Goal: Task Accomplishment & Management: Manage account settings

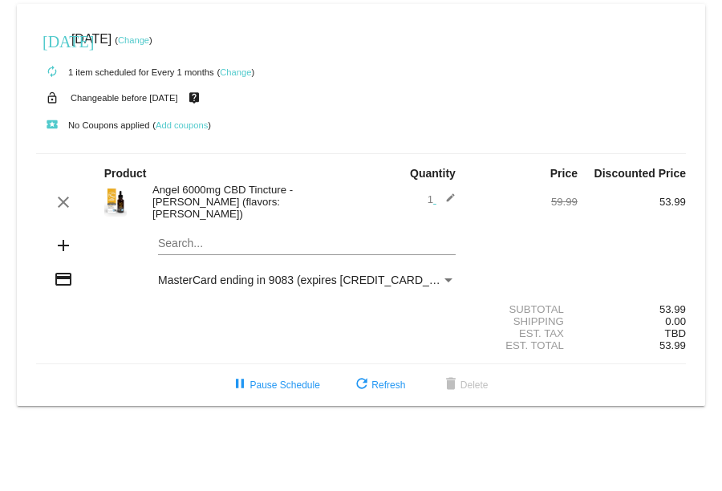
click at [149, 36] on link "Change" at bounding box center [133, 40] width 31 height 10
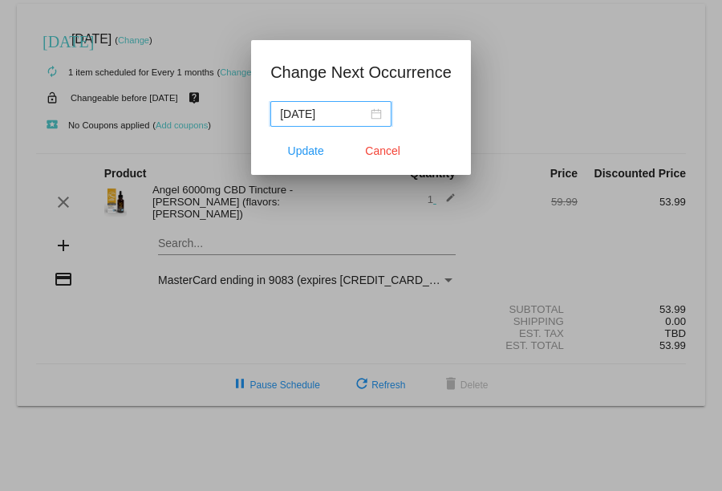
click at [375, 114] on div "[DATE]" at bounding box center [331, 114] width 102 height 18
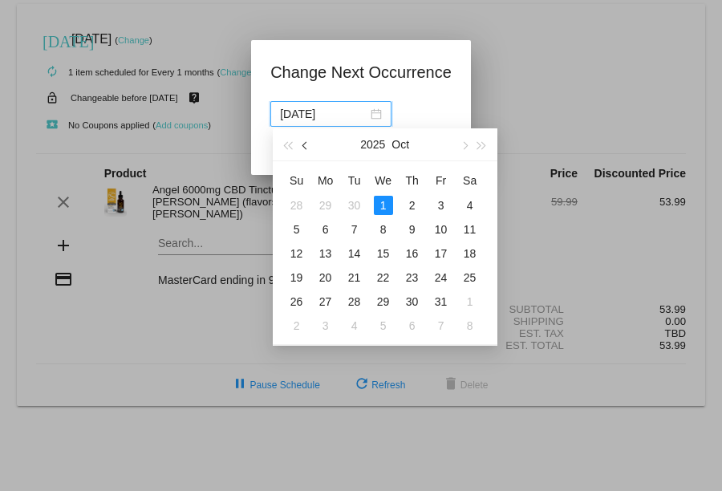
click at [307, 120] on span "button" at bounding box center [306, 146] width 8 height 8
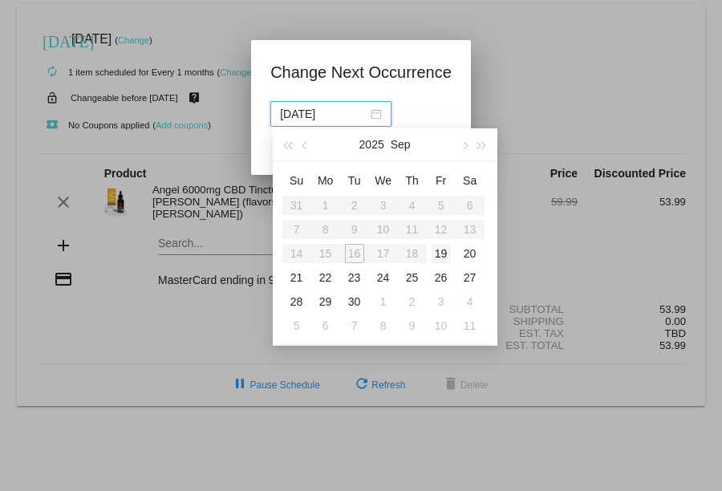
click at [442, 120] on div "19" at bounding box center [441, 253] width 19 height 19
type input "[DATE]"
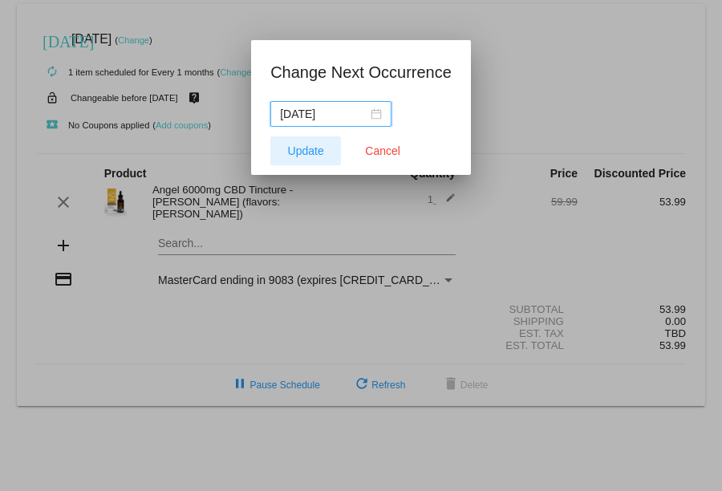
click at [298, 120] on button "Update" at bounding box center [306, 150] width 71 height 29
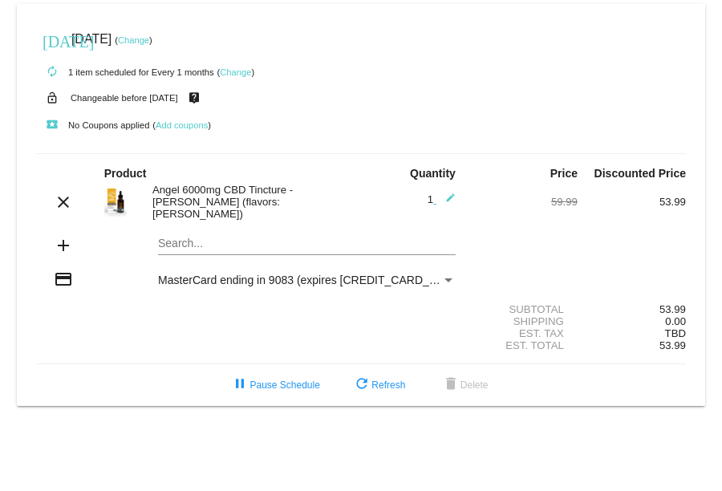
click at [149, 39] on link "Change" at bounding box center [133, 40] width 31 height 10
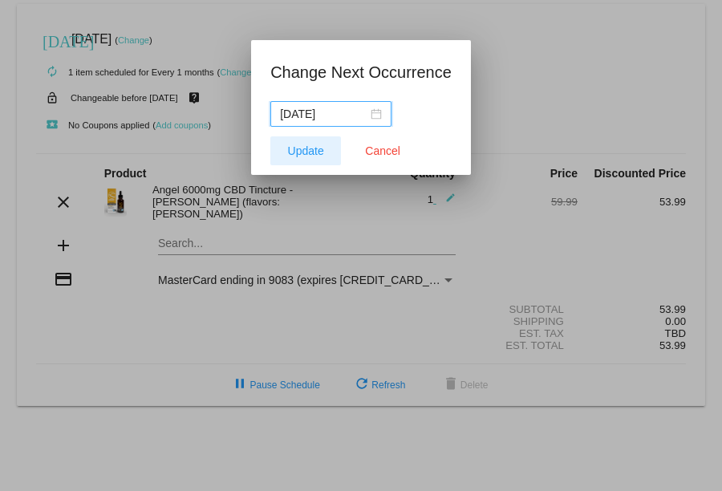
click at [319, 120] on span "Update" at bounding box center [306, 150] width 36 height 13
